Goal: Task Accomplishment & Management: Use online tool/utility

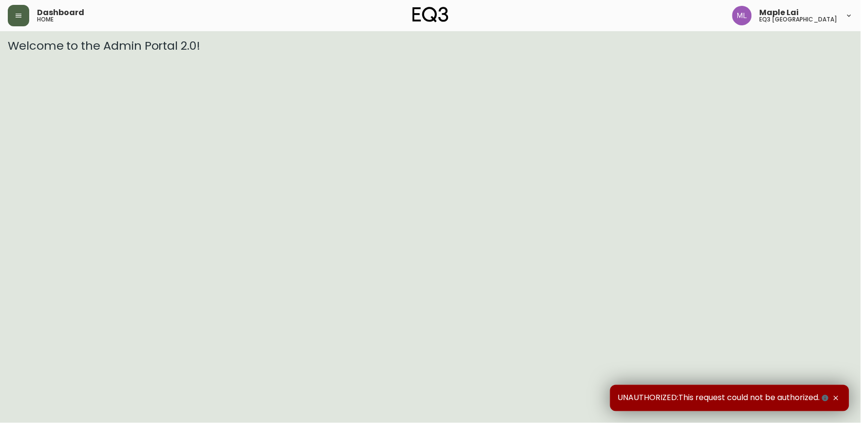
click at [15, 19] on button "button" at bounding box center [18, 15] width 21 height 21
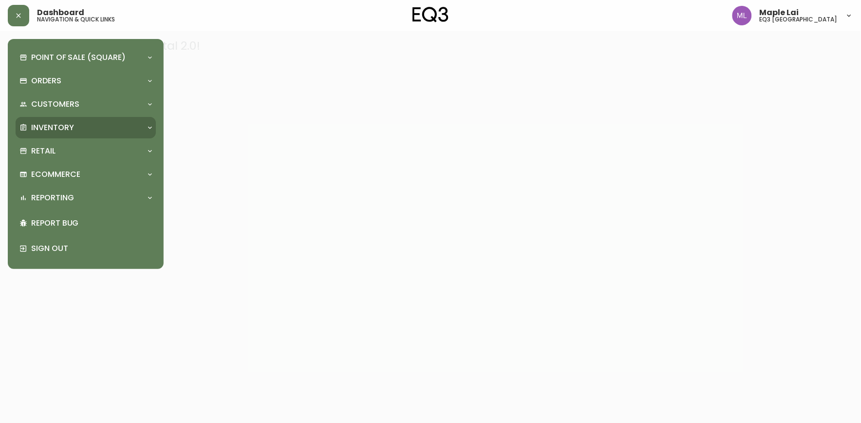
click at [59, 125] on p "Inventory" at bounding box center [52, 127] width 43 height 11
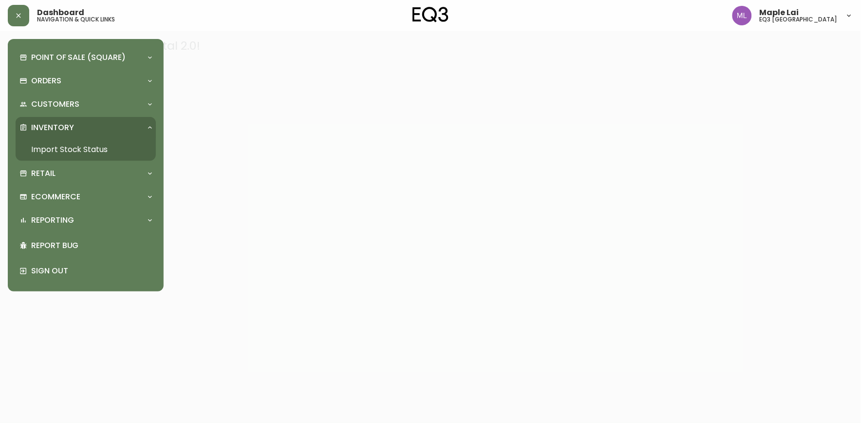
drag, startPoint x: 89, startPoint y: 147, endPoint x: 221, endPoint y: 16, distance: 185.9
click at [91, 147] on link "Import Stock Status" at bounding box center [86, 149] width 140 height 22
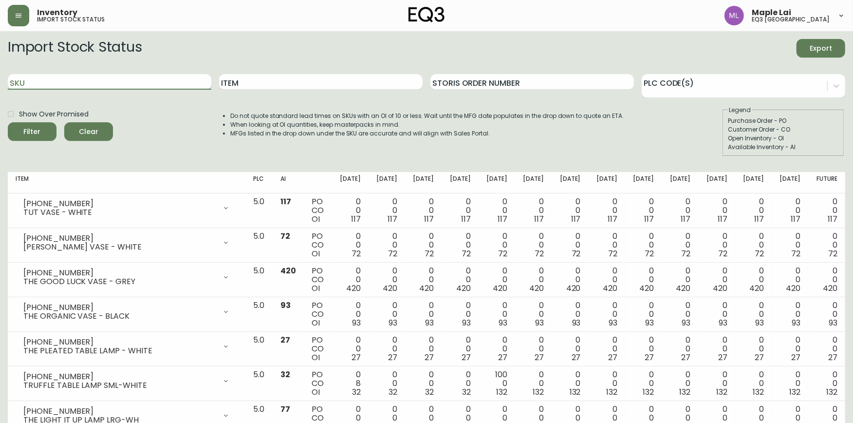
click at [109, 81] on input "SKU" at bounding box center [110, 82] width 204 height 16
paste input "[PHONE_NUMBER]"
click at [8, 122] on button "Filter" at bounding box center [32, 131] width 49 height 19
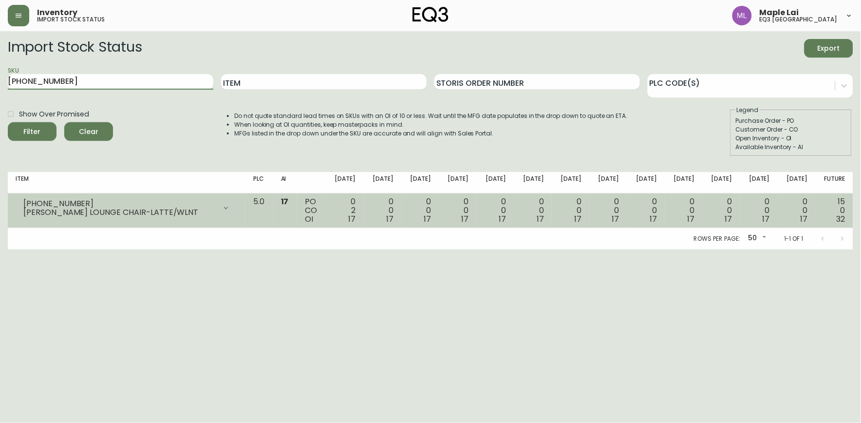
click at [230, 207] on icon at bounding box center [226, 208] width 8 height 8
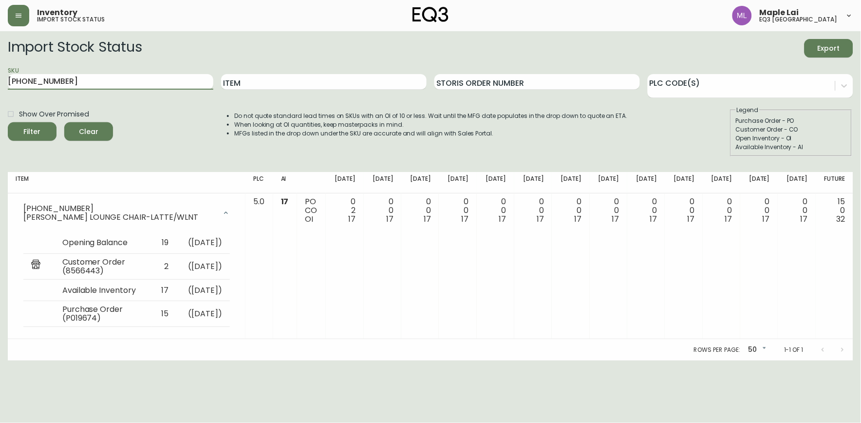
drag, startPoint x: 54, startPoint y: 82, endPoint x: 1, endPoint y: 82, distance: 52.1
click at [1, 82] on main "Import Stock Status Export SKU [PHONE_NUMBER] Item Storis Order Number PLC Code…" at bounding box center [430, 195] width 861 height 329
paste input "132-01"
click at [8, 122] on button "Filter" at bounding box center [32, 131] width 49 height 19
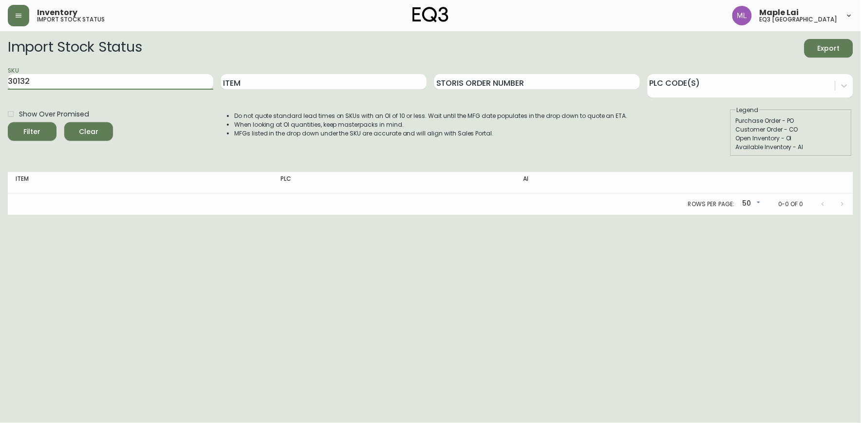
click at [8, 122] on button "Filter" at bounding box center [32, 131] width 49 height 19
type input "3"
click at [344, 75] on input "Item" at bounding box center [323, 82] width 205 height 16
type input "REMI"
click at [8, 122] on button "Filter" at bounding box center [32, 131] width 49 height 19
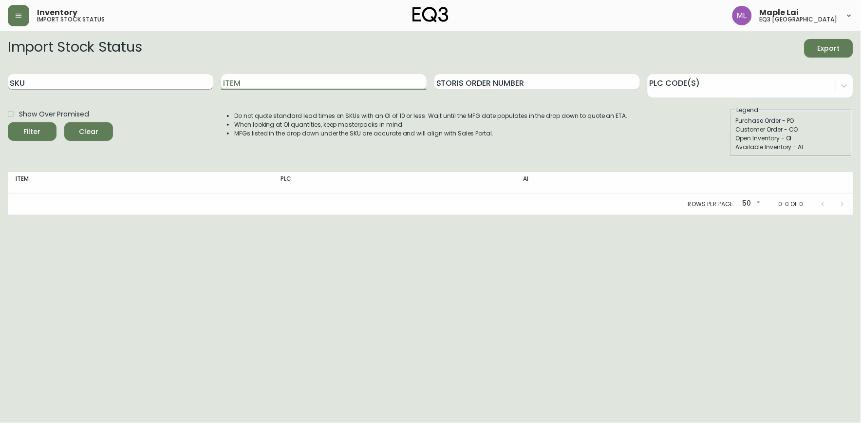
click at [112, 75] on input "SKU" at bounding box center [110, 82] width 205 height 16
paste input "30132-01-5KTA07"
click at [8, 122] on button "Filter" at bounding box center [32, 131] width 49 height 19
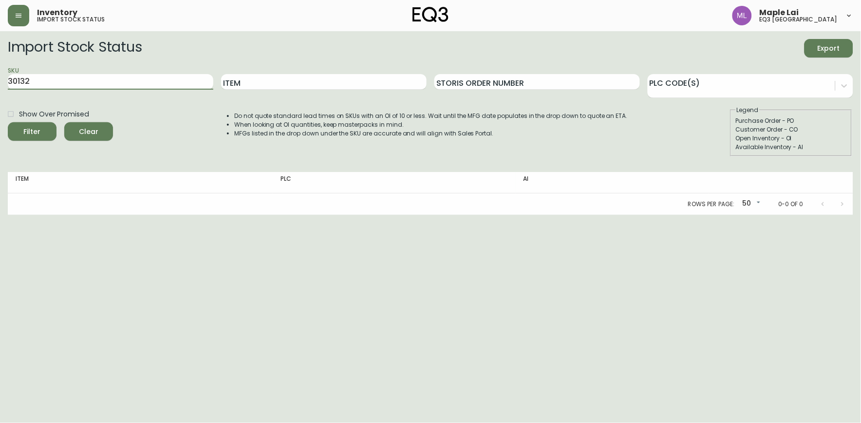
drag, startPoint x: 75, startPoint y: 75, endPoint x: -2, endPoint y: 78, distance: 78.0
click at [0, 78] on html "Inventory import stock status Maple Lai eq3 [GEOGRAPHIC_DATA] Import Stock Stat…" at bounding box center [430, 107] width 861 height 215
click at [8, 122] on button "Filter" at bounding box center [32, 131] width 49 height 19
type input "[PHONE_NUMBER]"
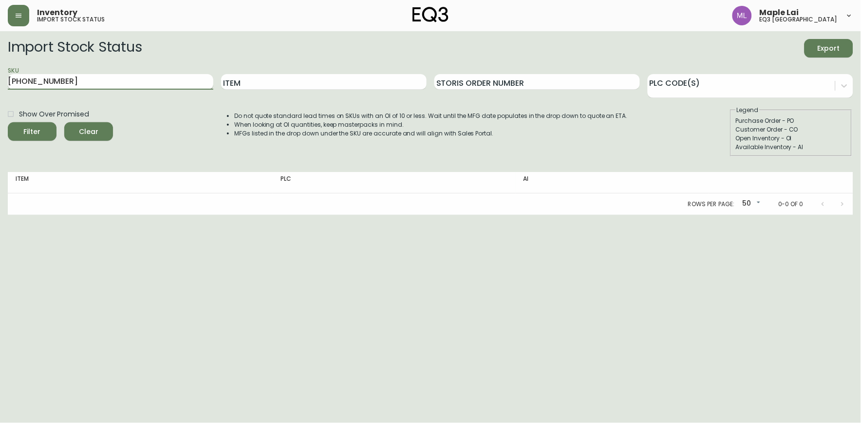
click at [8, 122] on button "Filter" at bounding box center [32, 131] width 49 height 19
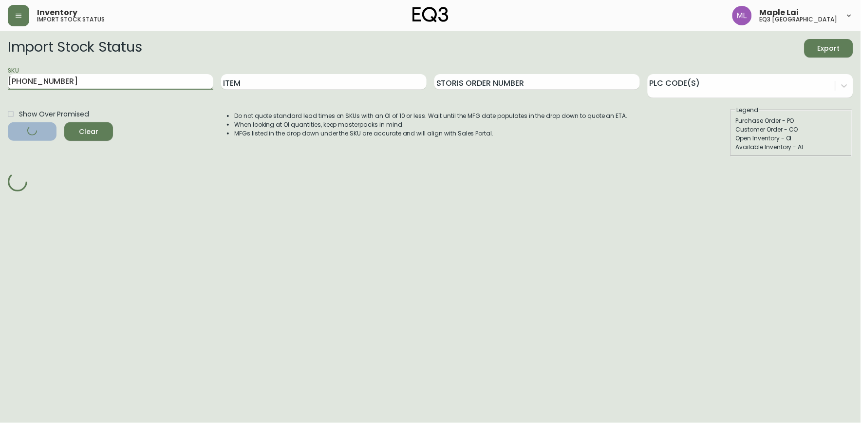
click at [8, 122] on button "Filter" at bounding box center [32, 131] width 49 height 19
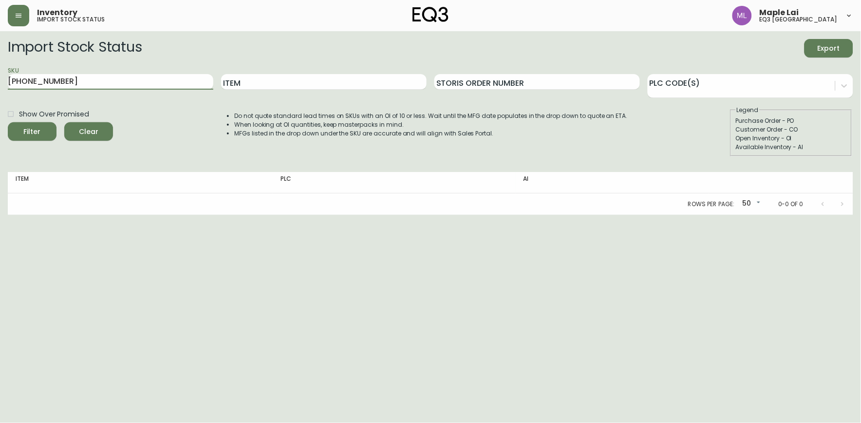
drag, startPoint x: 76, startPoint y: 82, endPoint x: -2, endPoint y: 81, distance: 78.4
click at [0, 81] on html "Inventory import stock status Maple Lai eq3 [GEOGRAPHIC_DATA] Import Stock Stat…" at bounding box center [430, 107] width 861 height 215
click at [97, 78] on input "SKU" at bounding box center [110, 82] width 205 height 16
paste input "30132-01-5KTA07"
type input "[PHONE_NUMBER]"
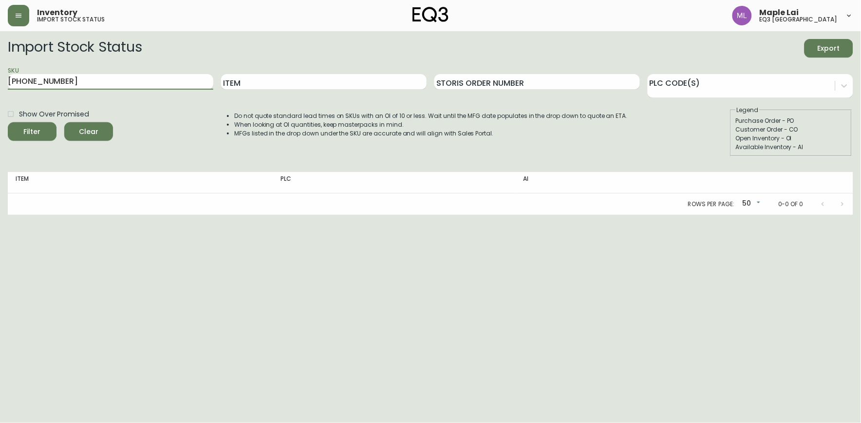
click at [8, 122] on button "Filter" at bounding box center [32, 131] width 49 height 19
click at [341, 84] on input "Item" at bounding box center [323, 82] width 205 height 16
type input "REMI"
click at [8, 122] on button "Filter" at bounding box center [32, 131] width 49 height 19
click at [124, 86] on input "[PHONE_NUMBER]" at bounding box center [110, 82] width 205 height 16
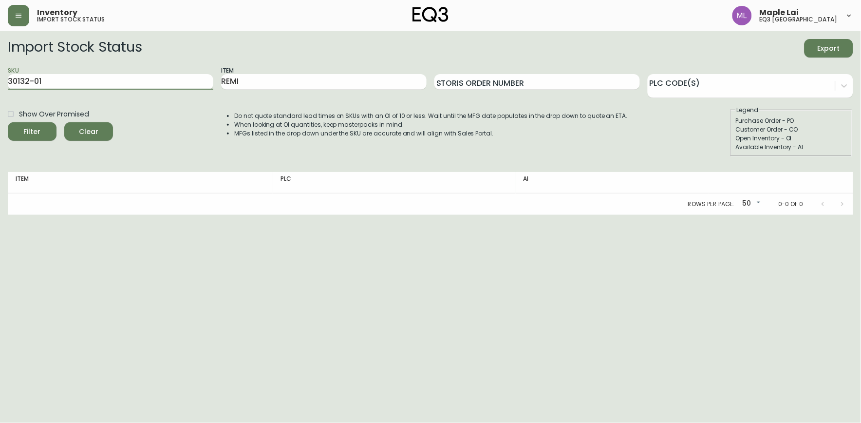
type input "30132-01"
click at [8, 122] on button "Filter" at bounding box center [32, 131] width 49 height 19
